Goal: Information Seeking & Learning: Learn about a topic

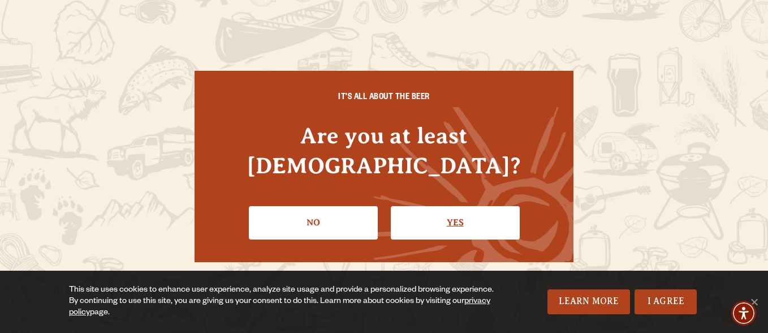
click at [417, 206] on link "Yes" at bounding box center [455, 222] width 129 height 33
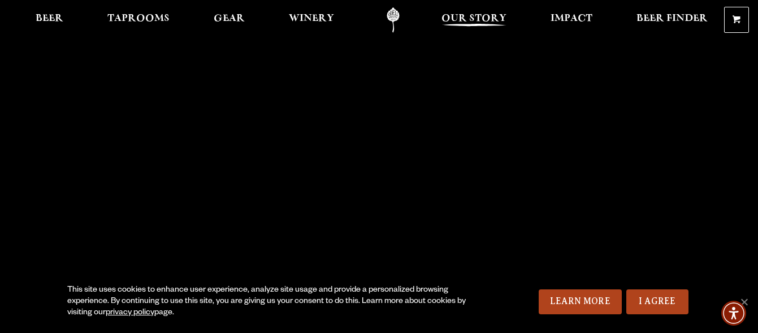
click at [481, 20] on span "Our Story" at bounding box center [474, 18] width 65 height 9
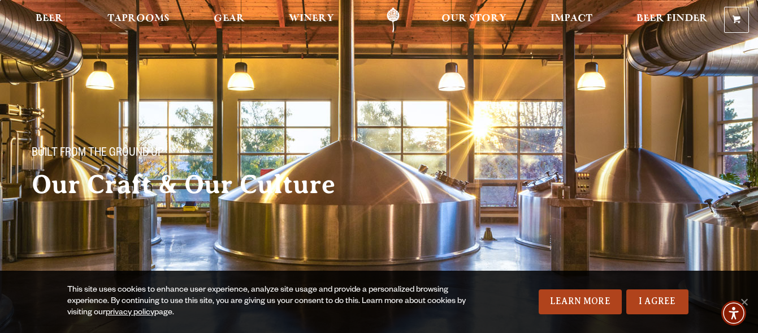
click at [481, 20] on span "Our Story" at bounding box center [474, 18] width 65 height 9
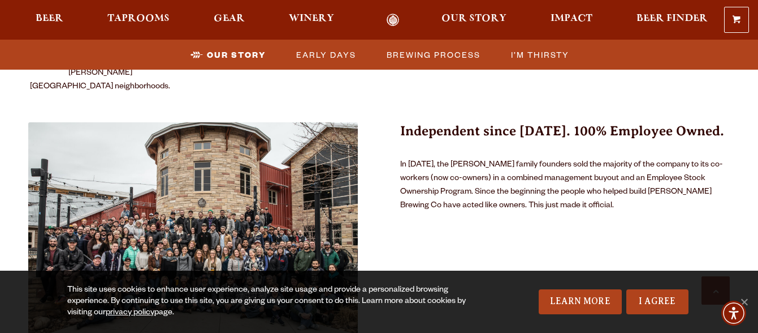
scroll to position [747, 0]
